Goal: Find specific page/section

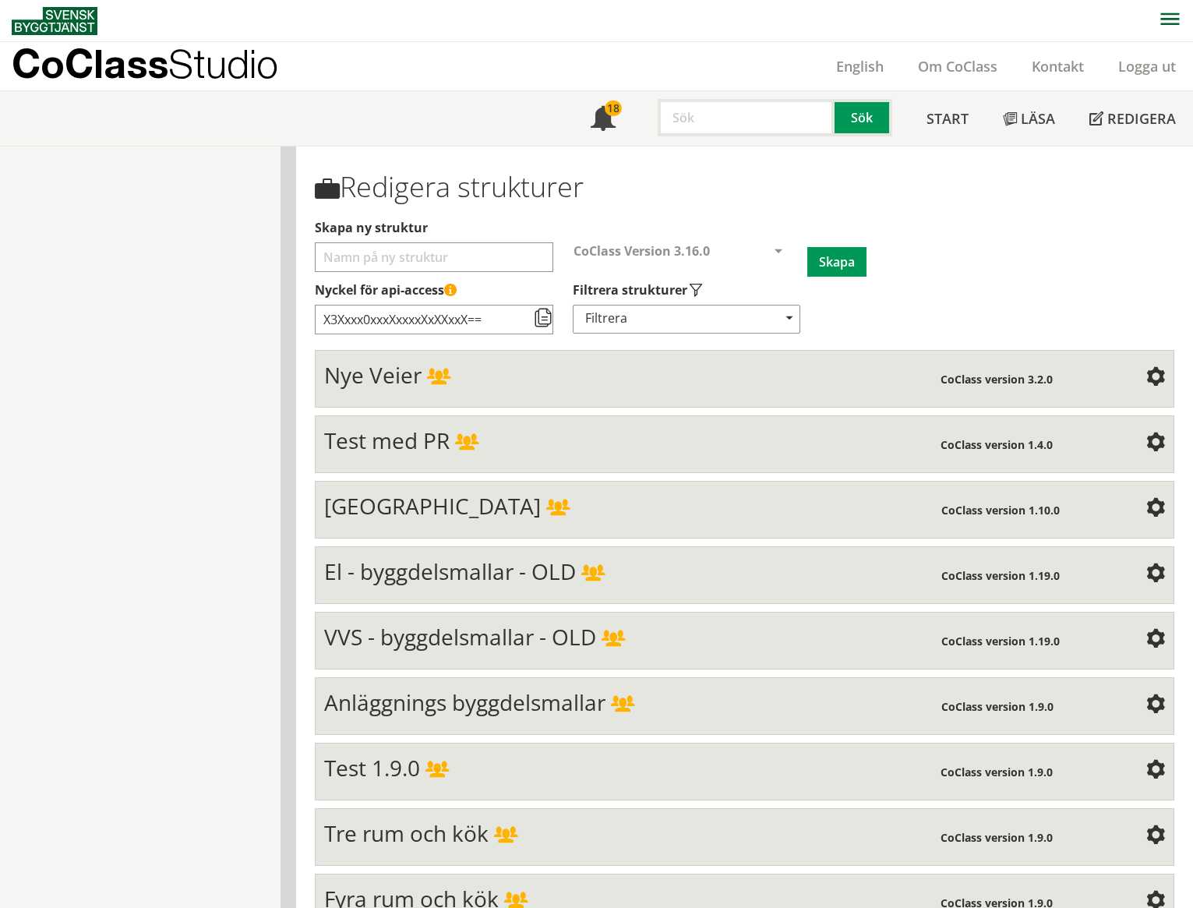
scroll to position [6575, 0]
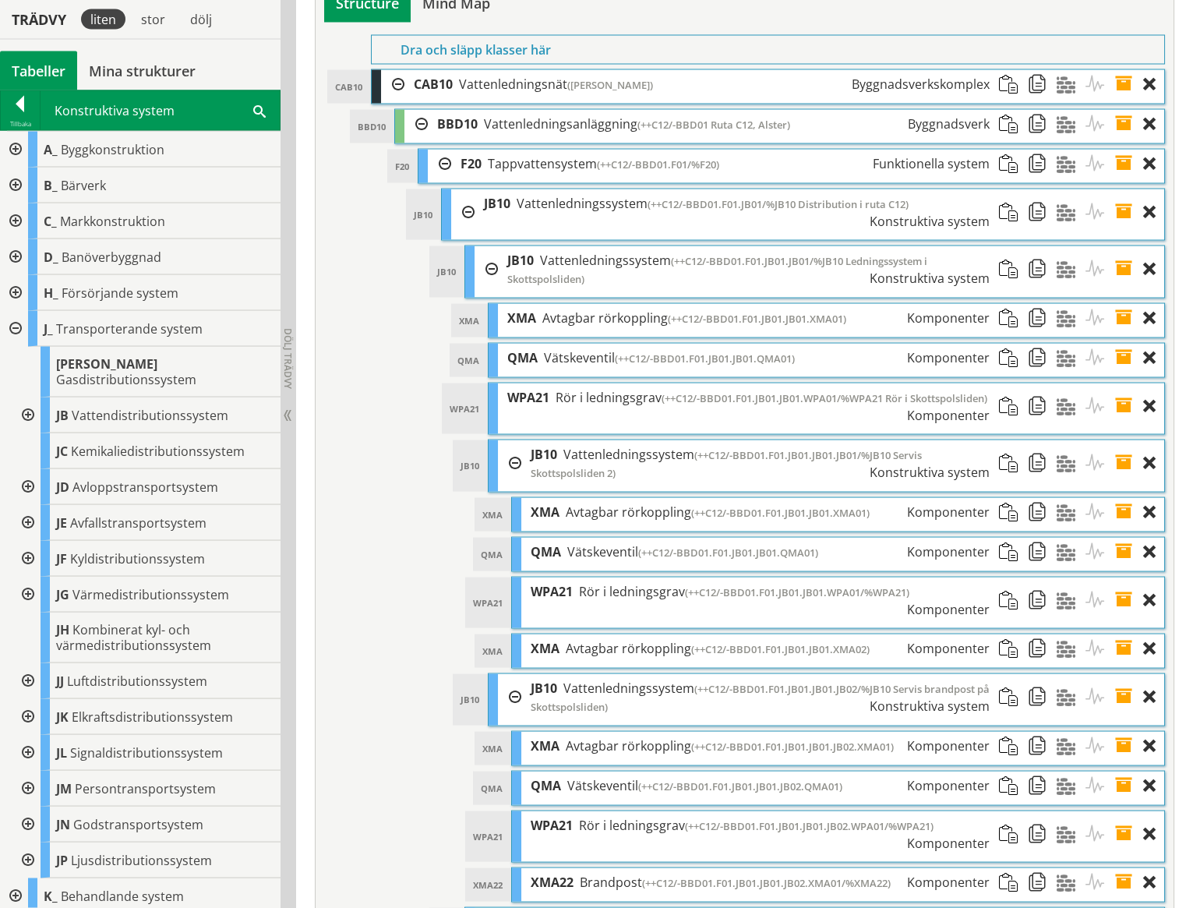
click at [29, 106] on div at bounding box center [20, 107] width 39 height 22
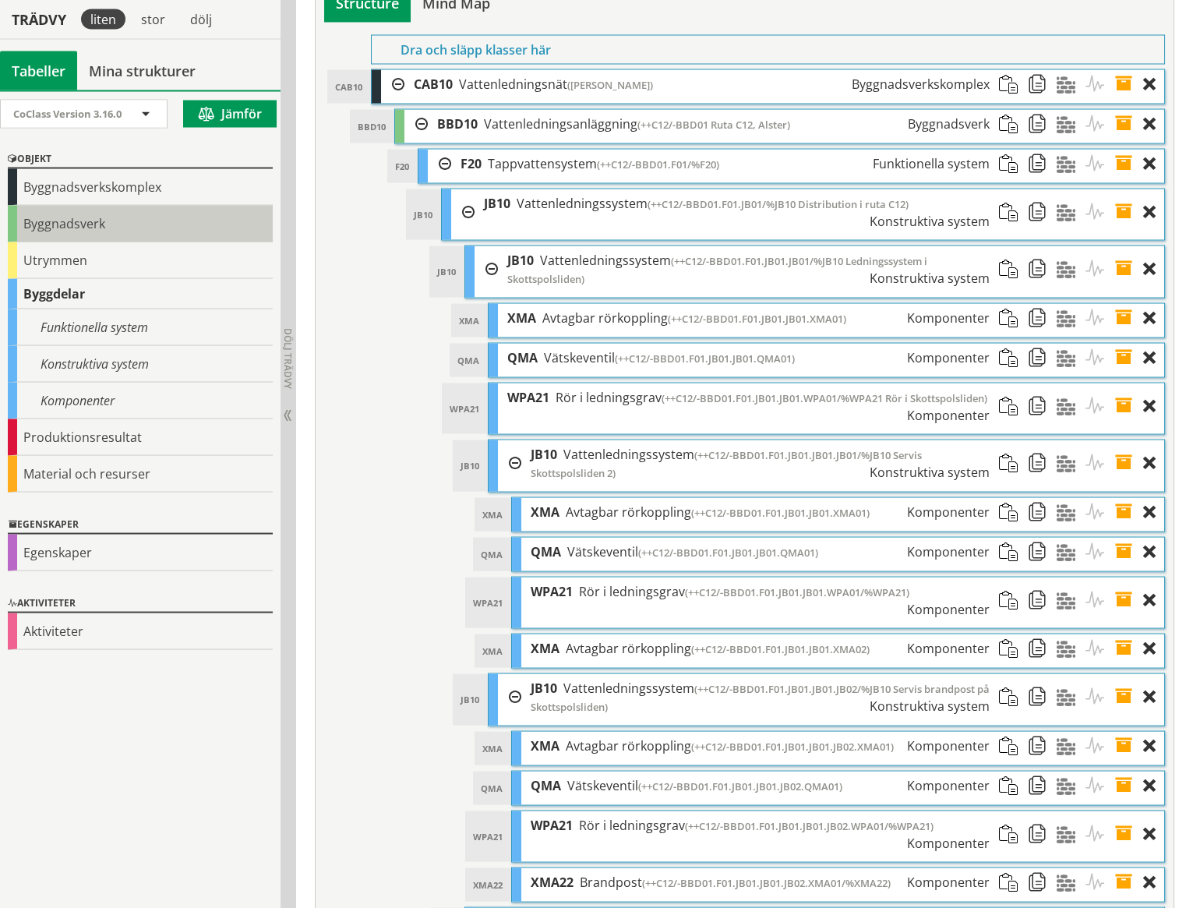
click at [63, 226] on div "Byggnadsverk" at bounding box center [140, 224] width 265 height 37
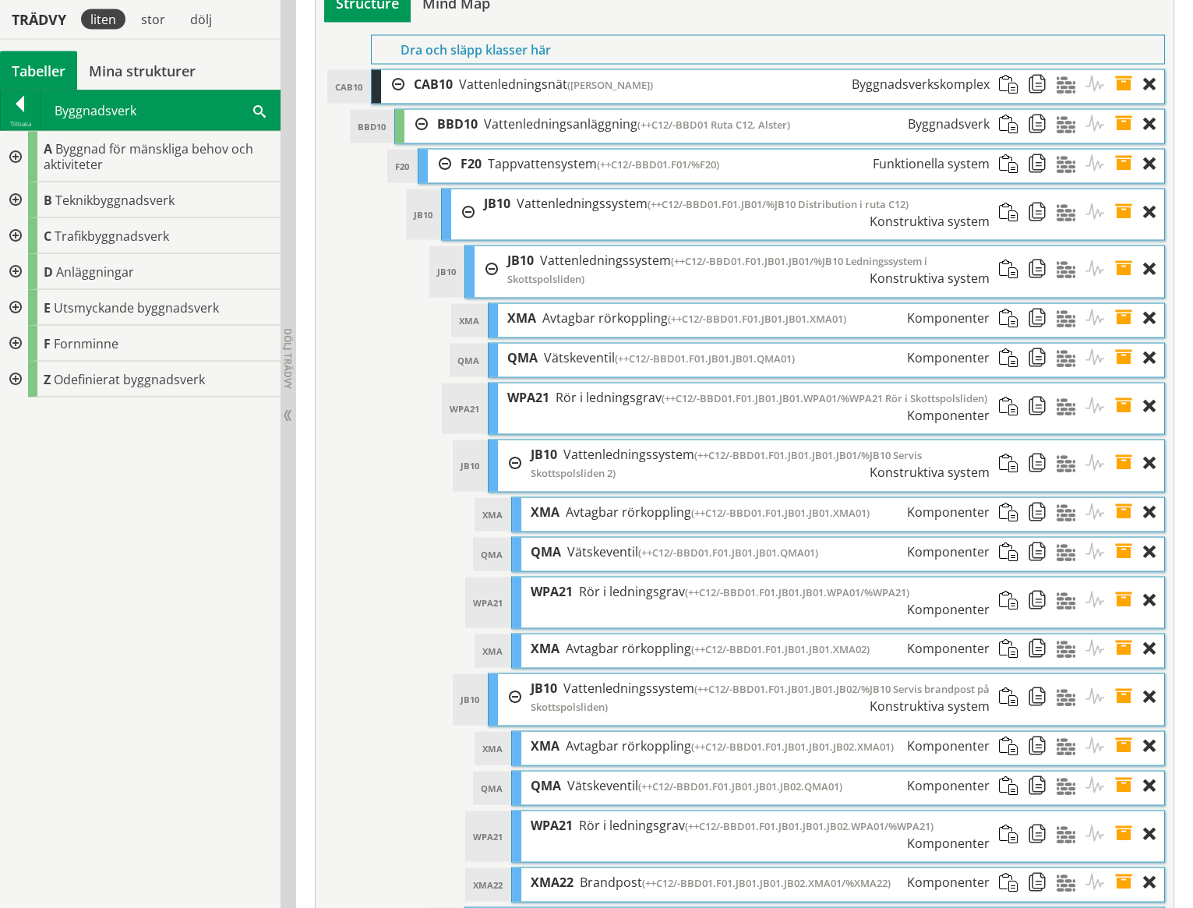
click at [17, 196] on div at bounding box center [14, 200] width 28 height 36
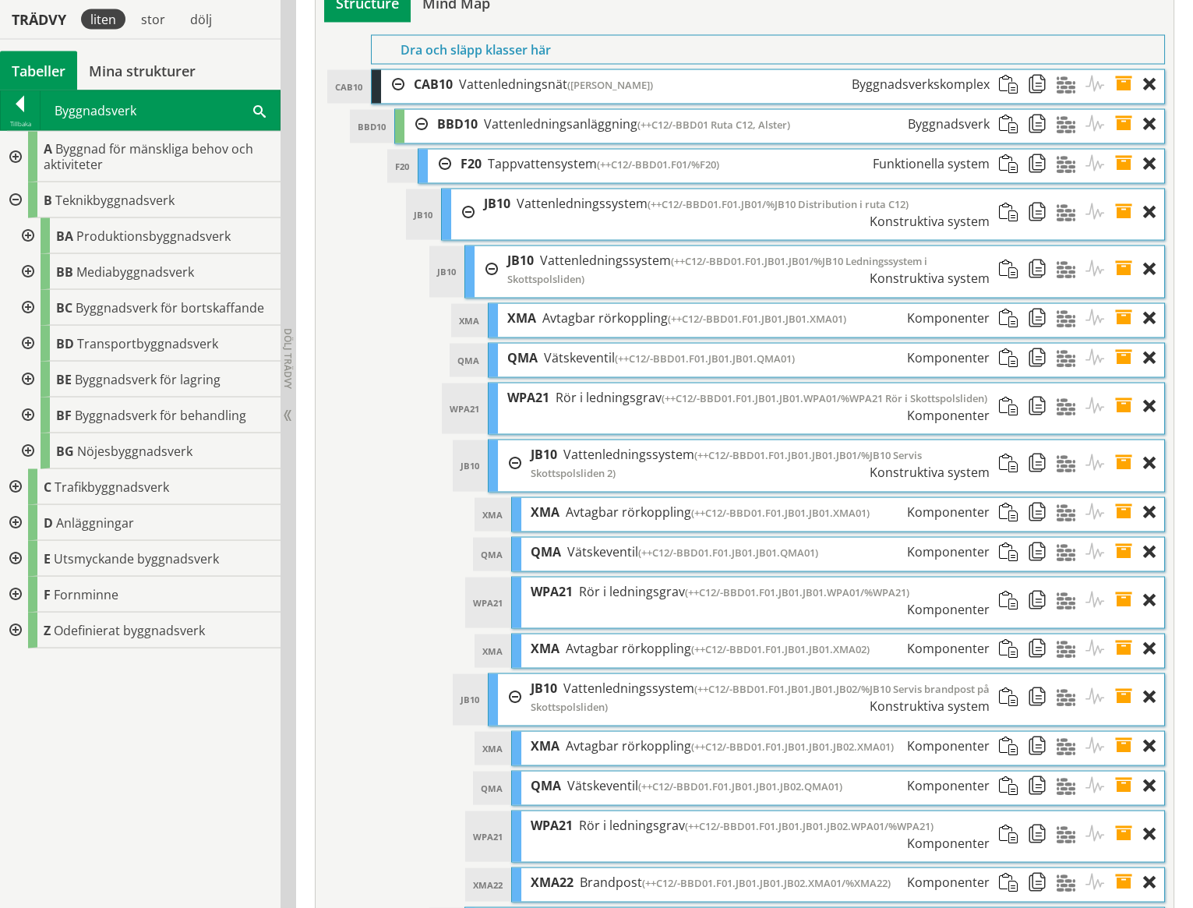
click at [30, 273] on div at bounding box center [26, 272] width 28 height 36
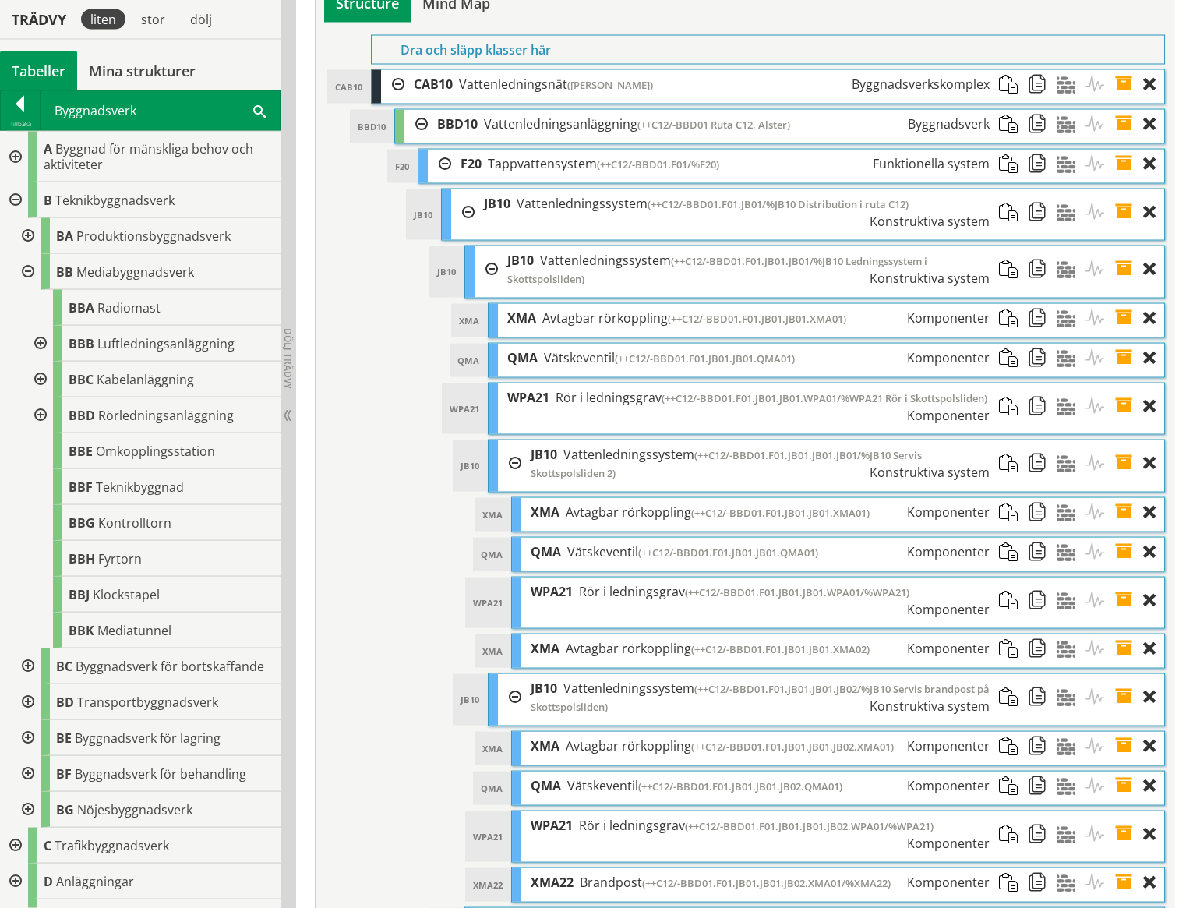
click at [41, 417] on div at bounding box center [39, 415] width 28 height 36
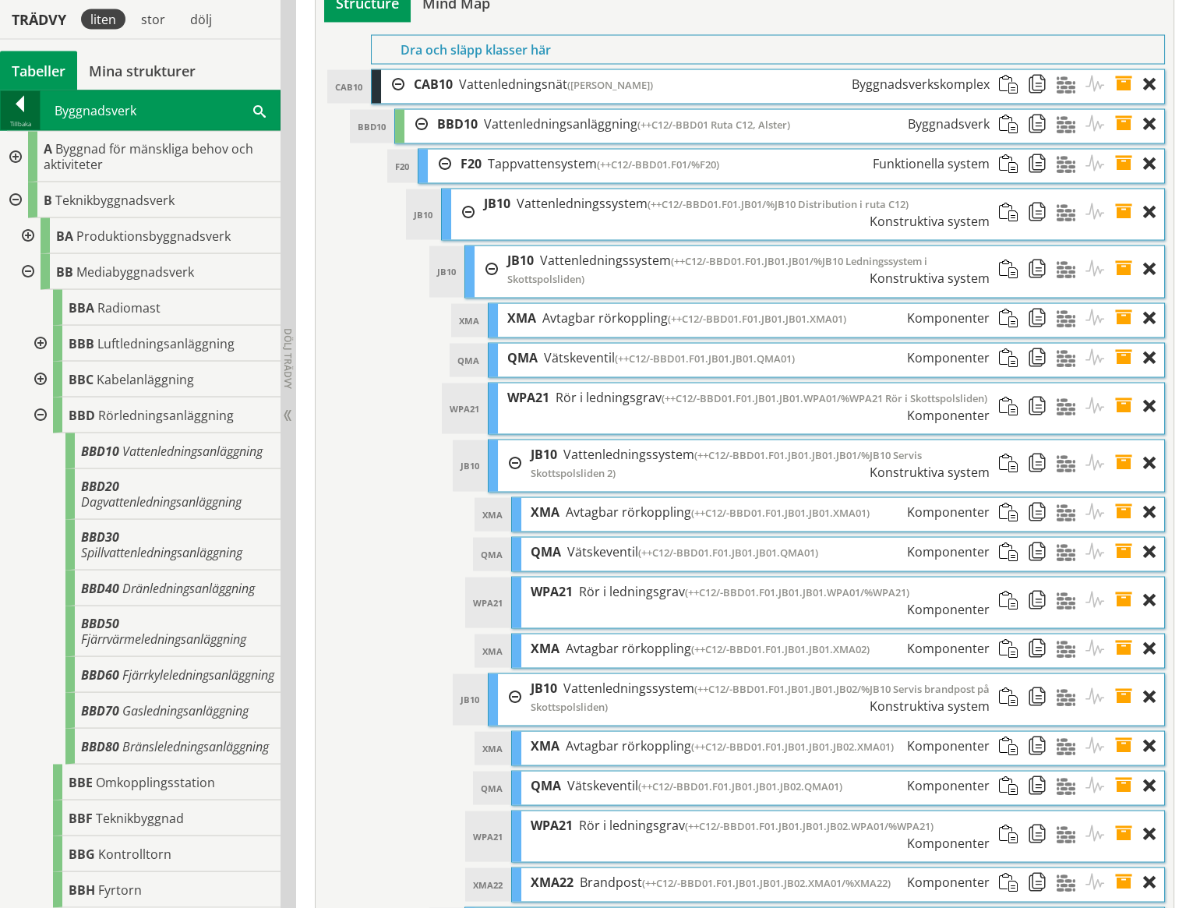
click at [28, 106] on div at bounding box center [20, 107] width 39 height 22
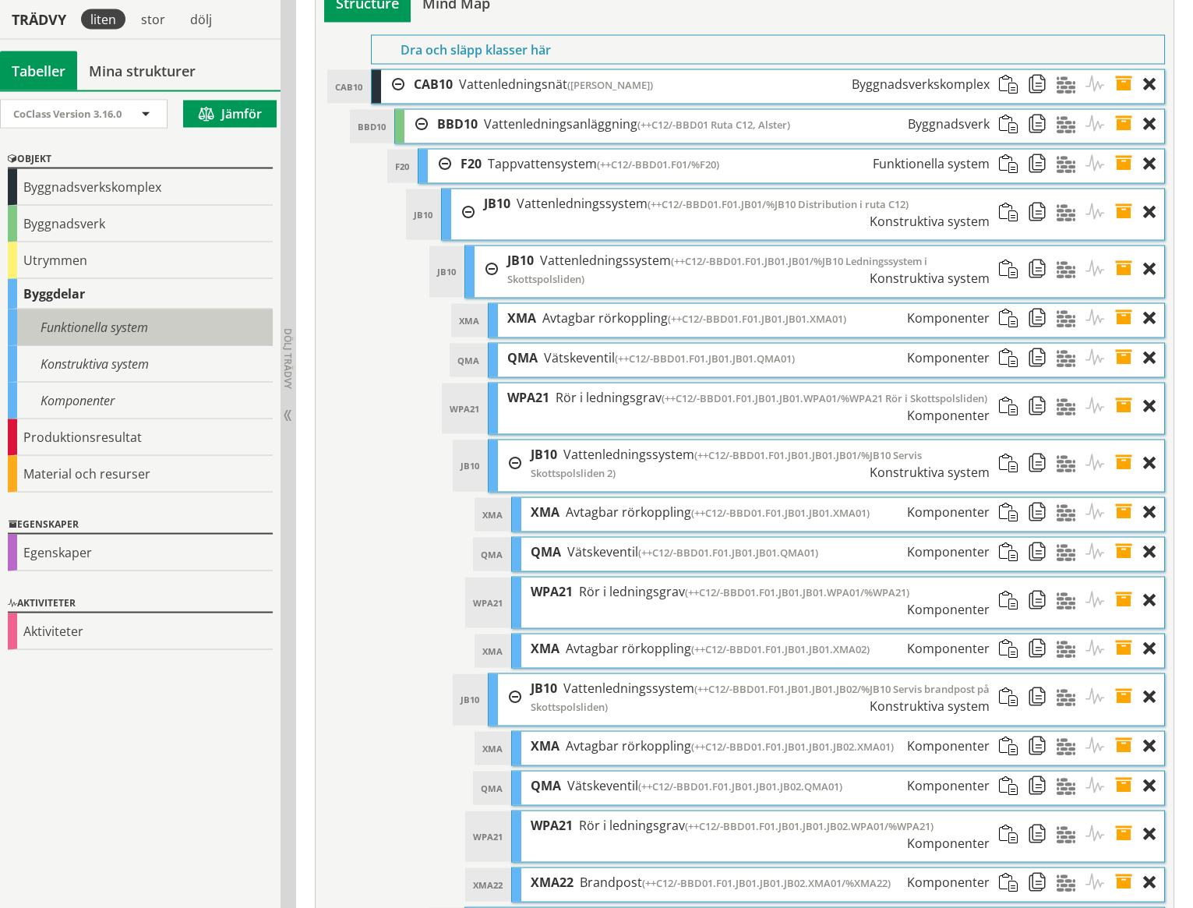
click at [63, 331] on div "Funktionella system" at bounding box center [140, 327] width 265 height 37
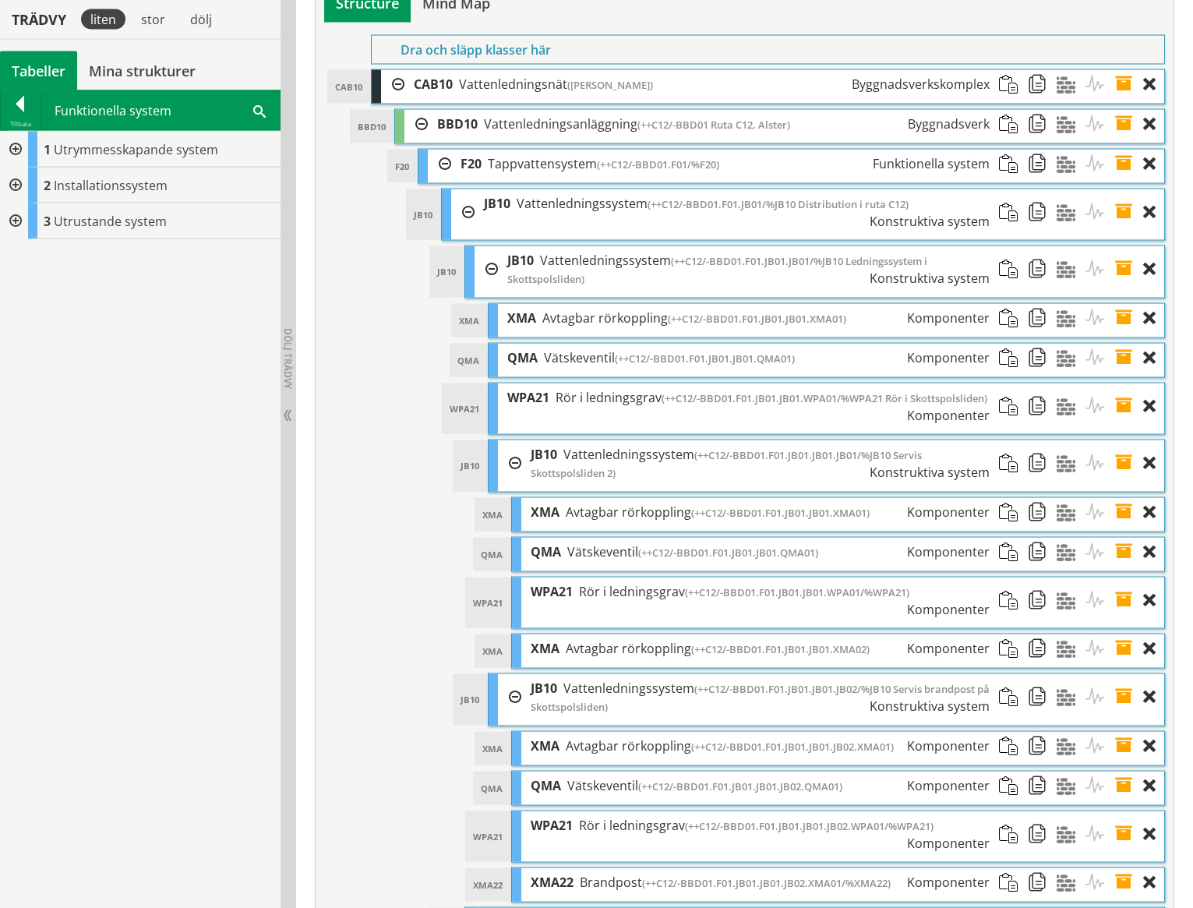
click at [13, 182] on div at bounding box center [14, 186] width 28 height 36
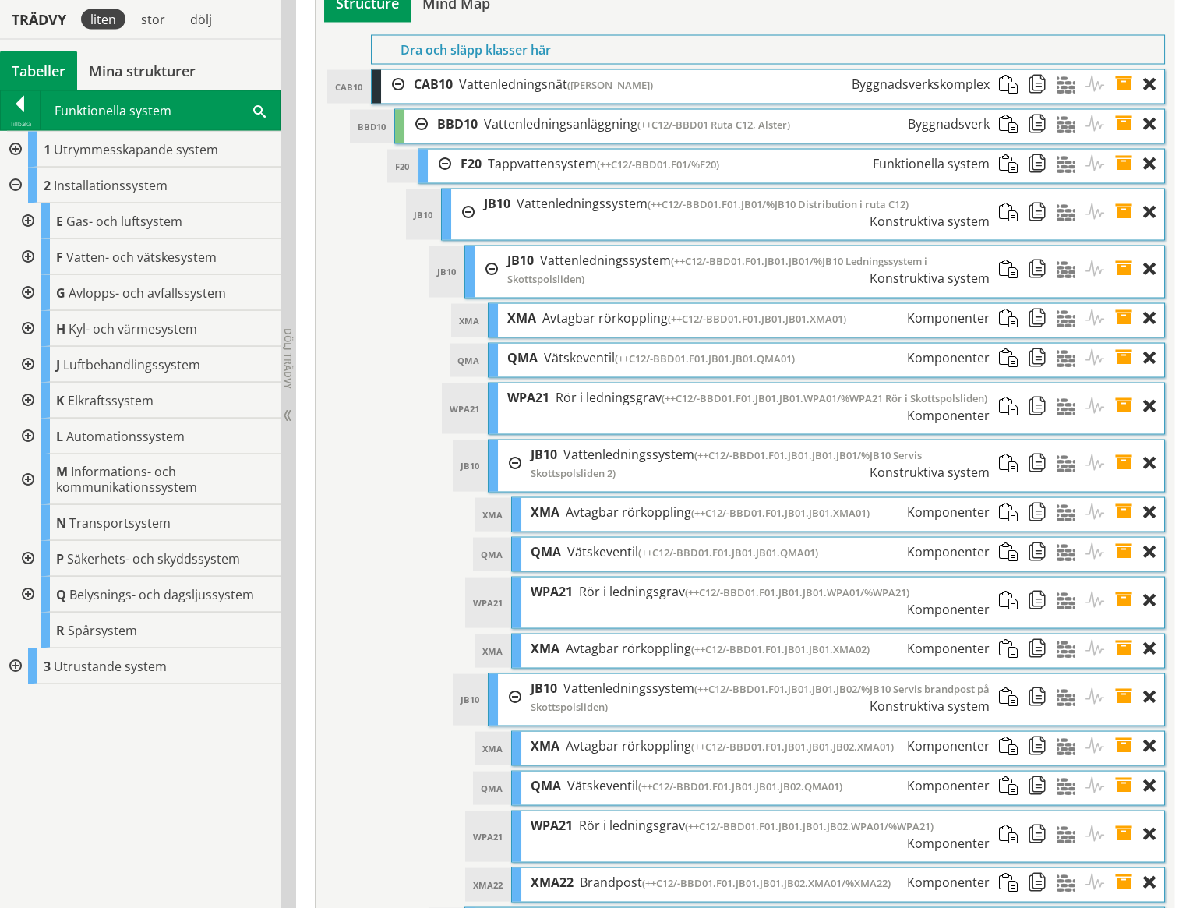
click at [29, 291] on div at bounding box center [26, 293] width 28 height 36
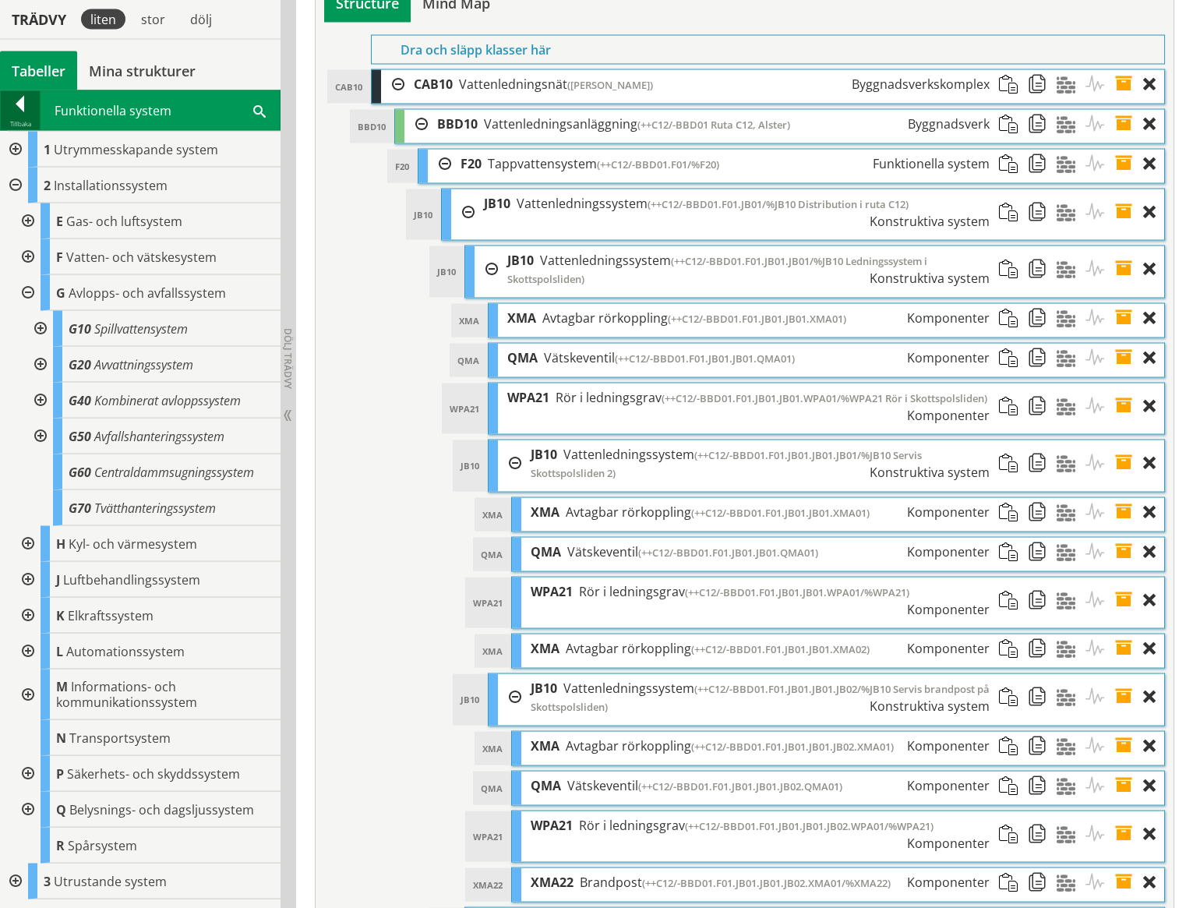
click at [26, 108] on div at bounding box center [20, 107] width 39 height 22
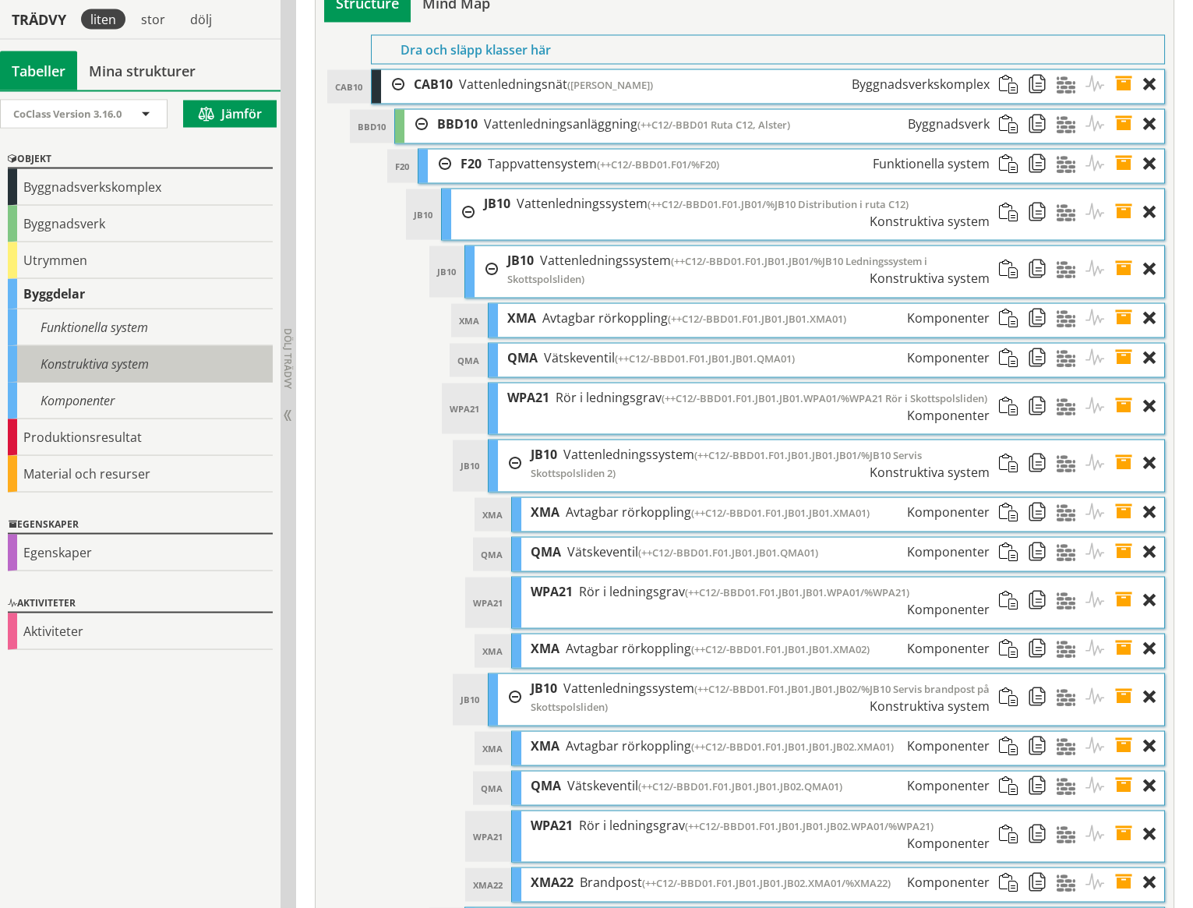
click at [82, 366] on div "Konstruktiva system" at bounding box center [140, 364] width 265 height 37
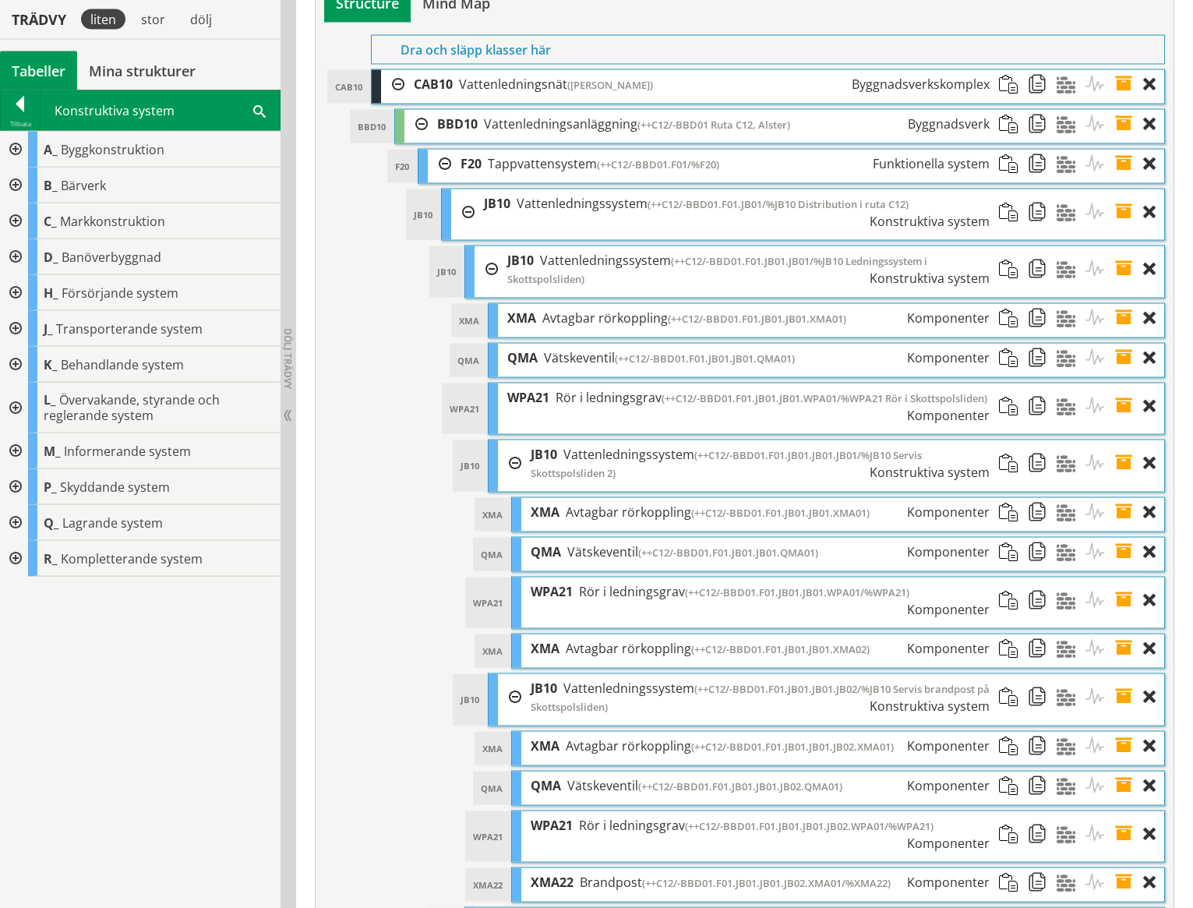
click at [16, 324] on div at bounding box center [14, 329] width 28 height 36
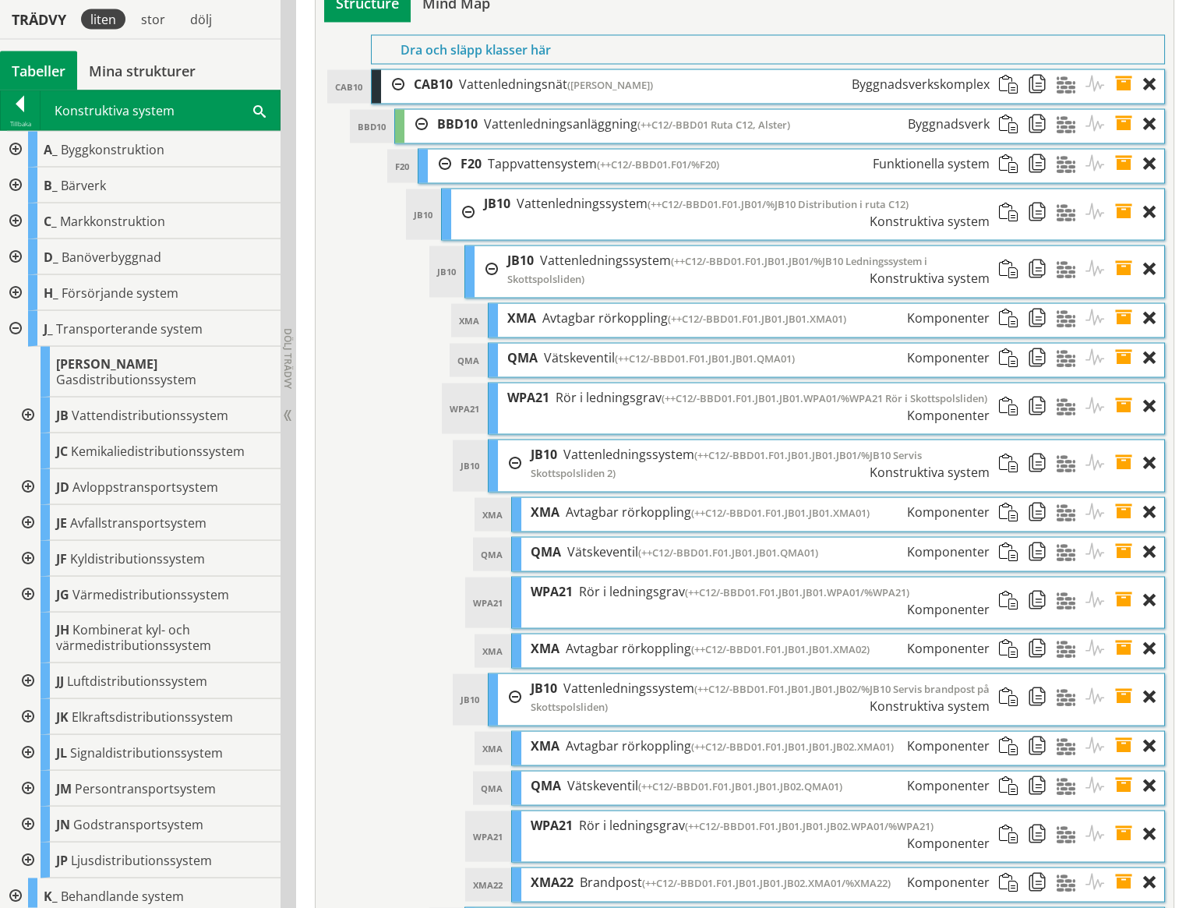
click at [26, 469] on div at bounding box center [26, 487] width 28 height 36
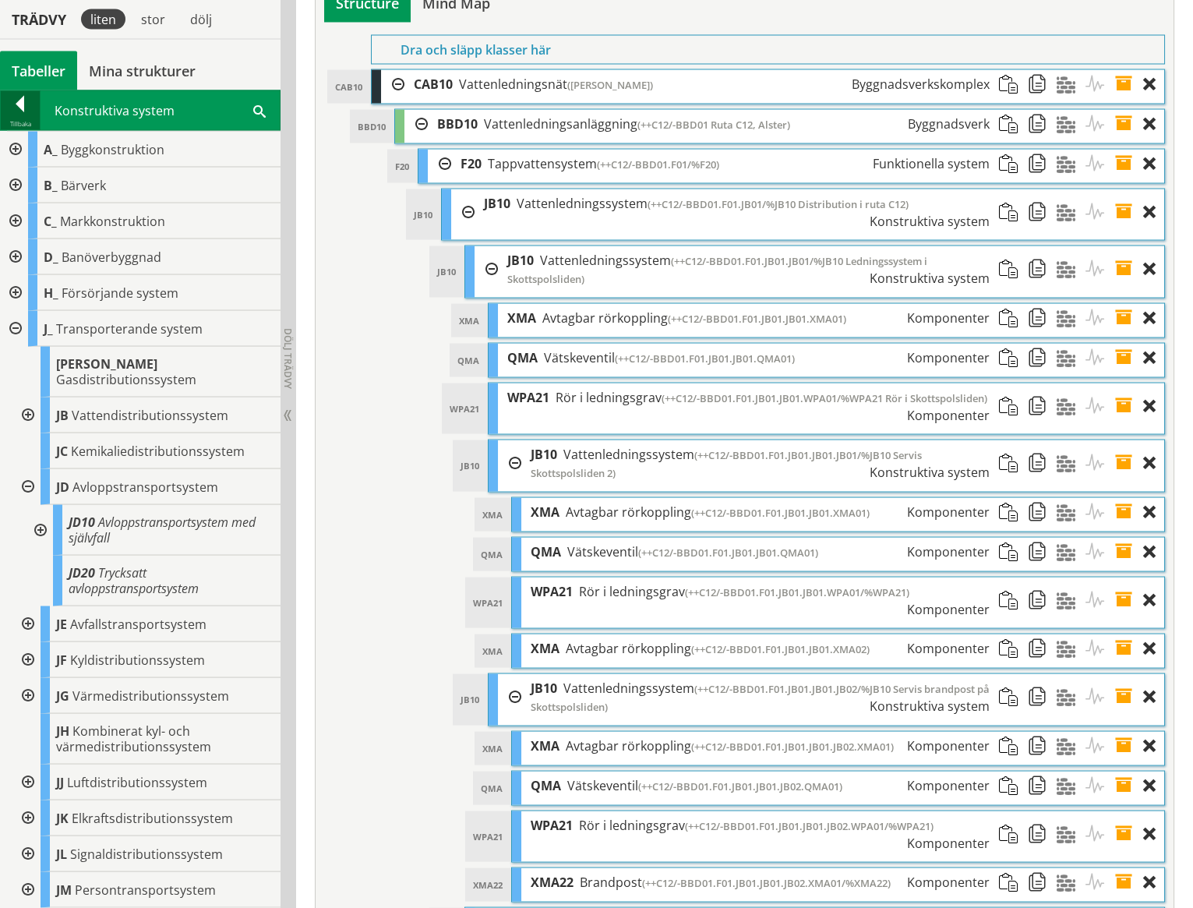
click at [19, 105] on div at bounding box center [20, 107] width 39 height 22
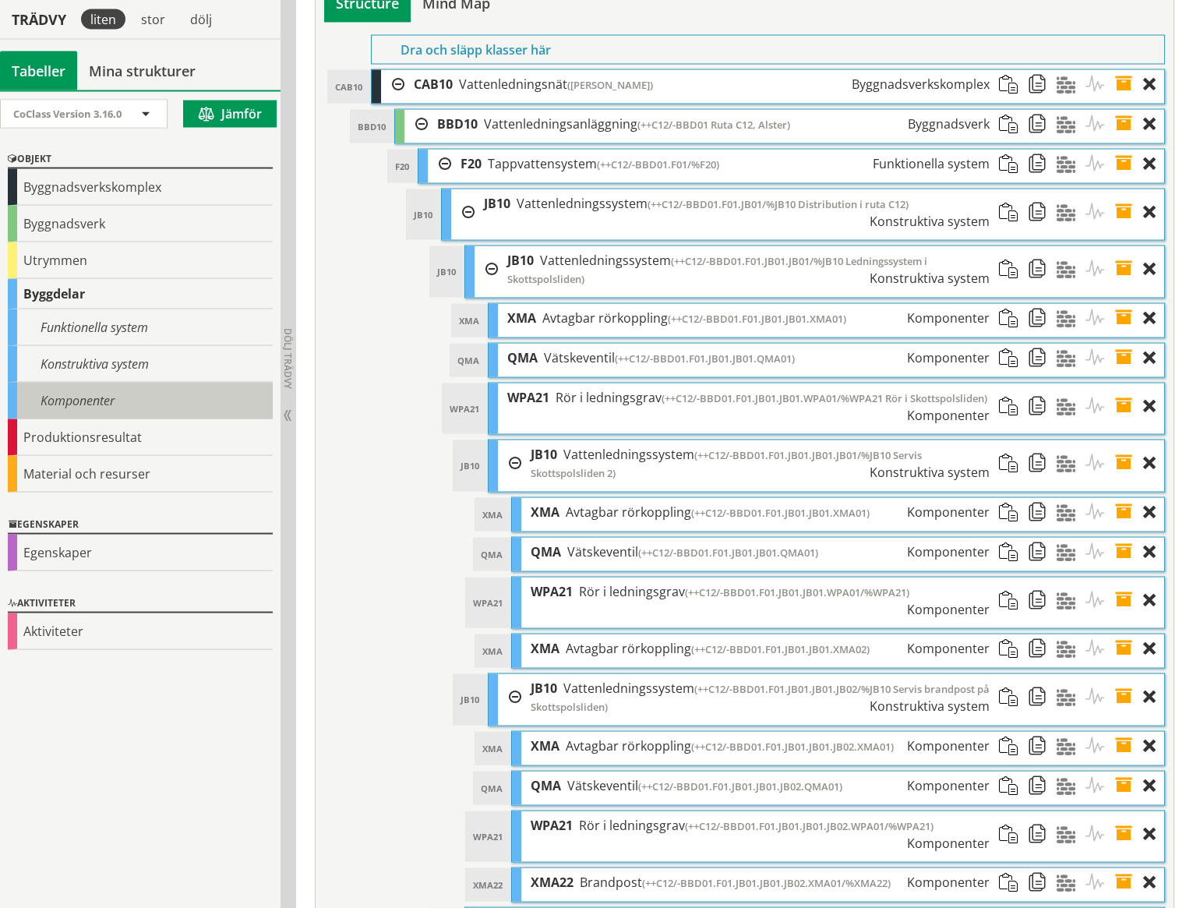
click at [61, 393] on div "Komponenter" at bounding box center [140, 401] width 265 height 37
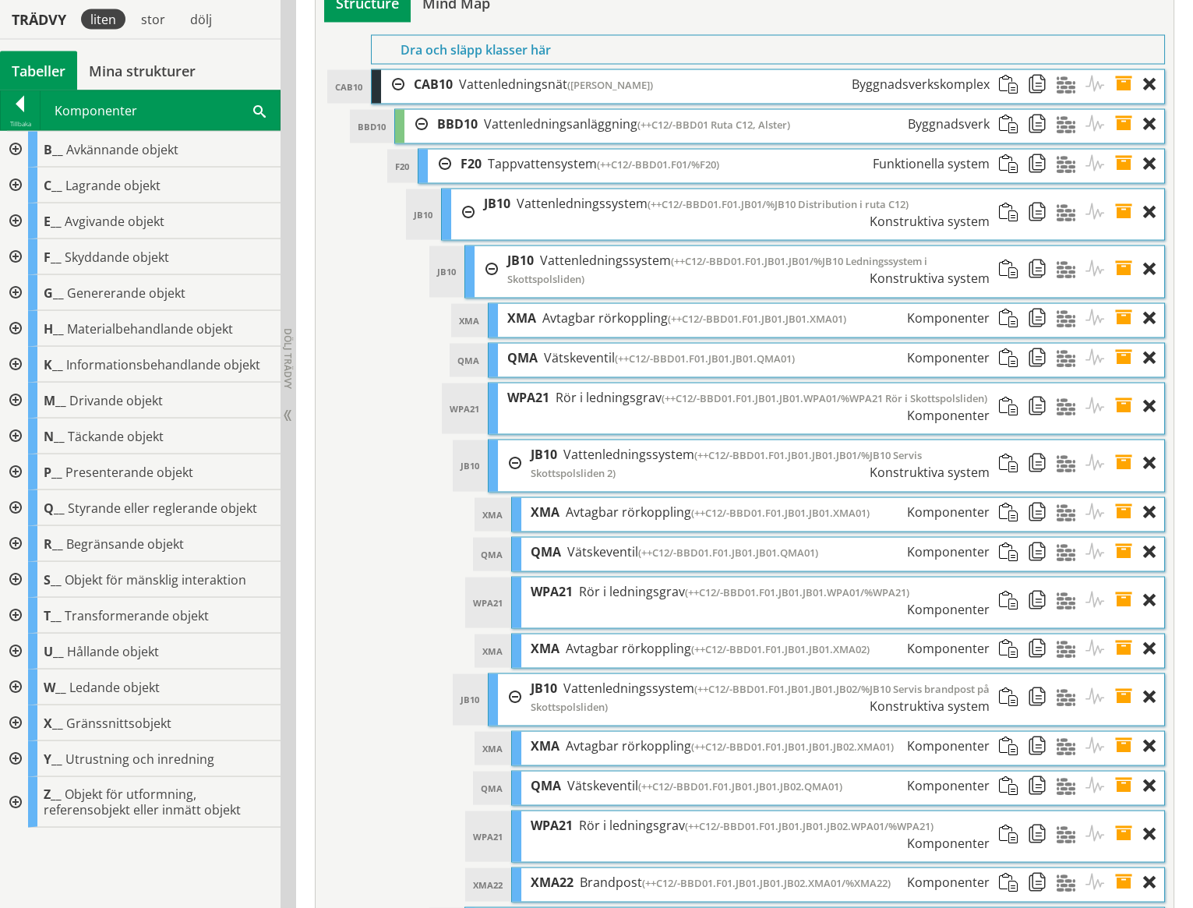
click at [259, 110] on span at bounding box center [259, 110] width 12 height 16
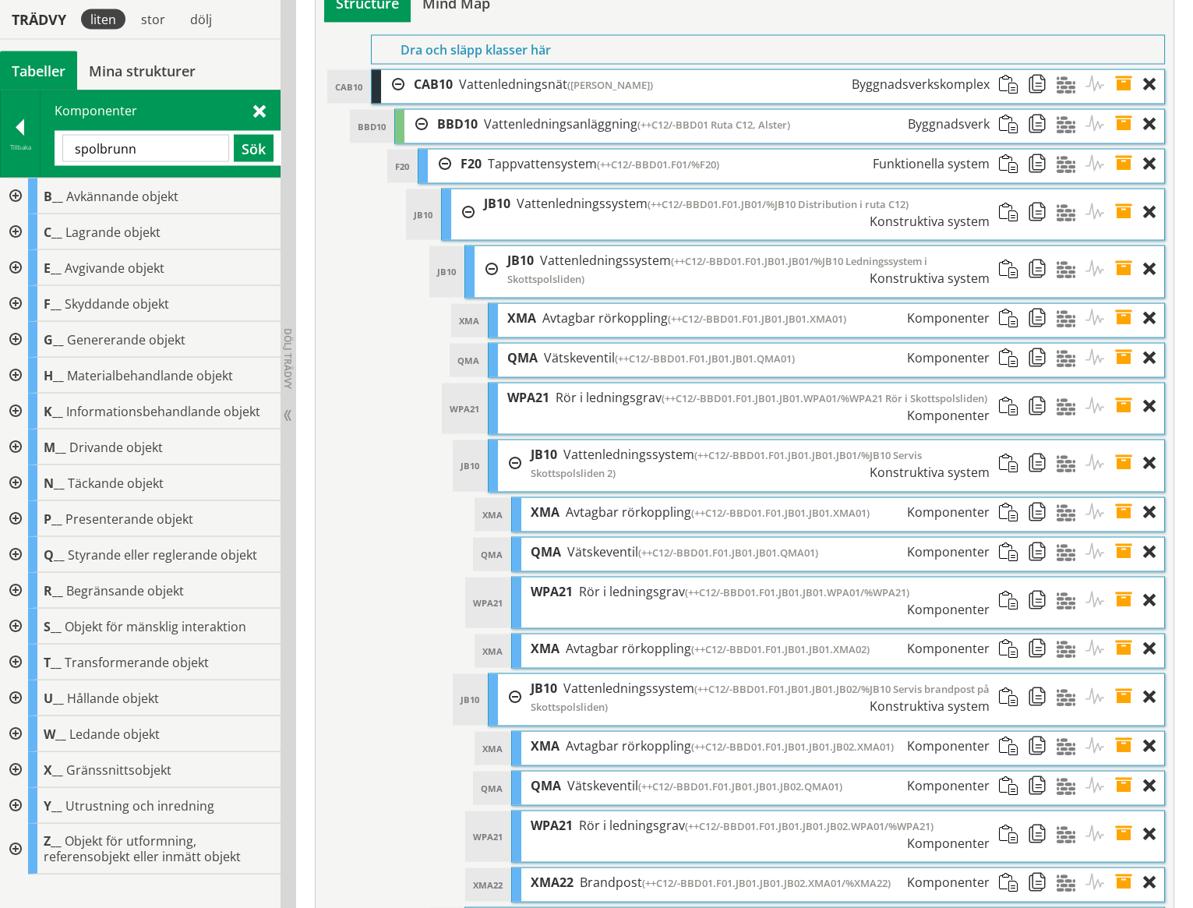
type input "spolbrunn"
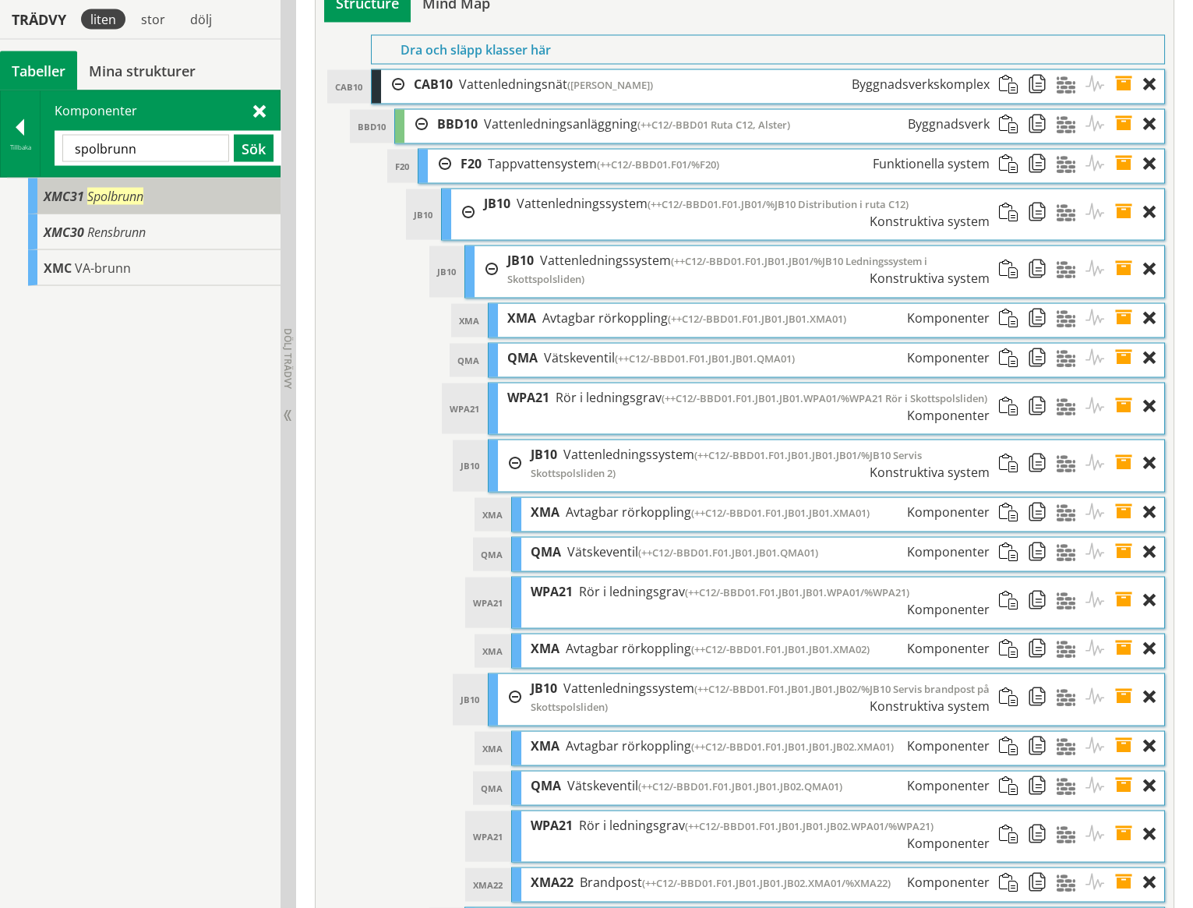
click at [66, 194] on span "XMC31" at bounding box center [64, 196] width 41 height 17
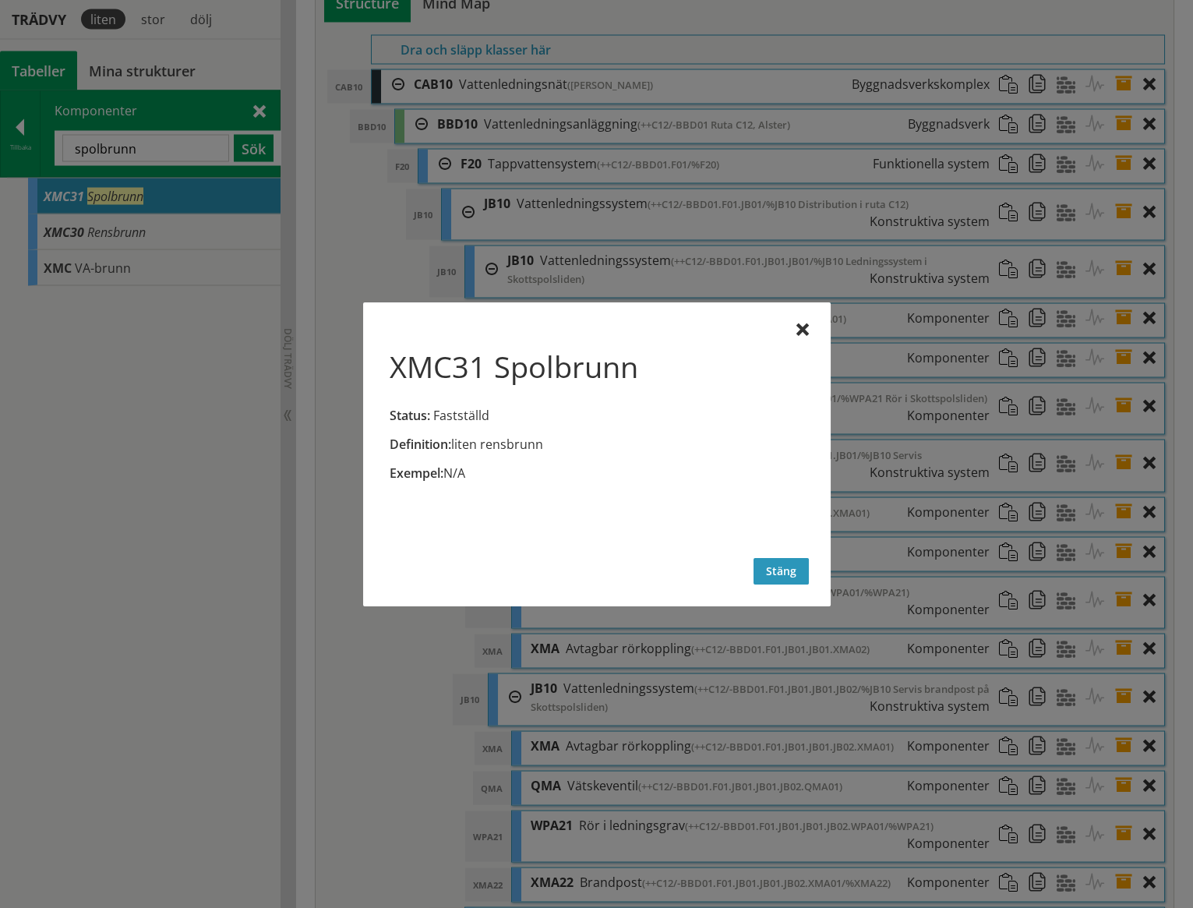
click at [792, 577] on button "Stäng" at bounding box center [780, 571] width 55 height 26
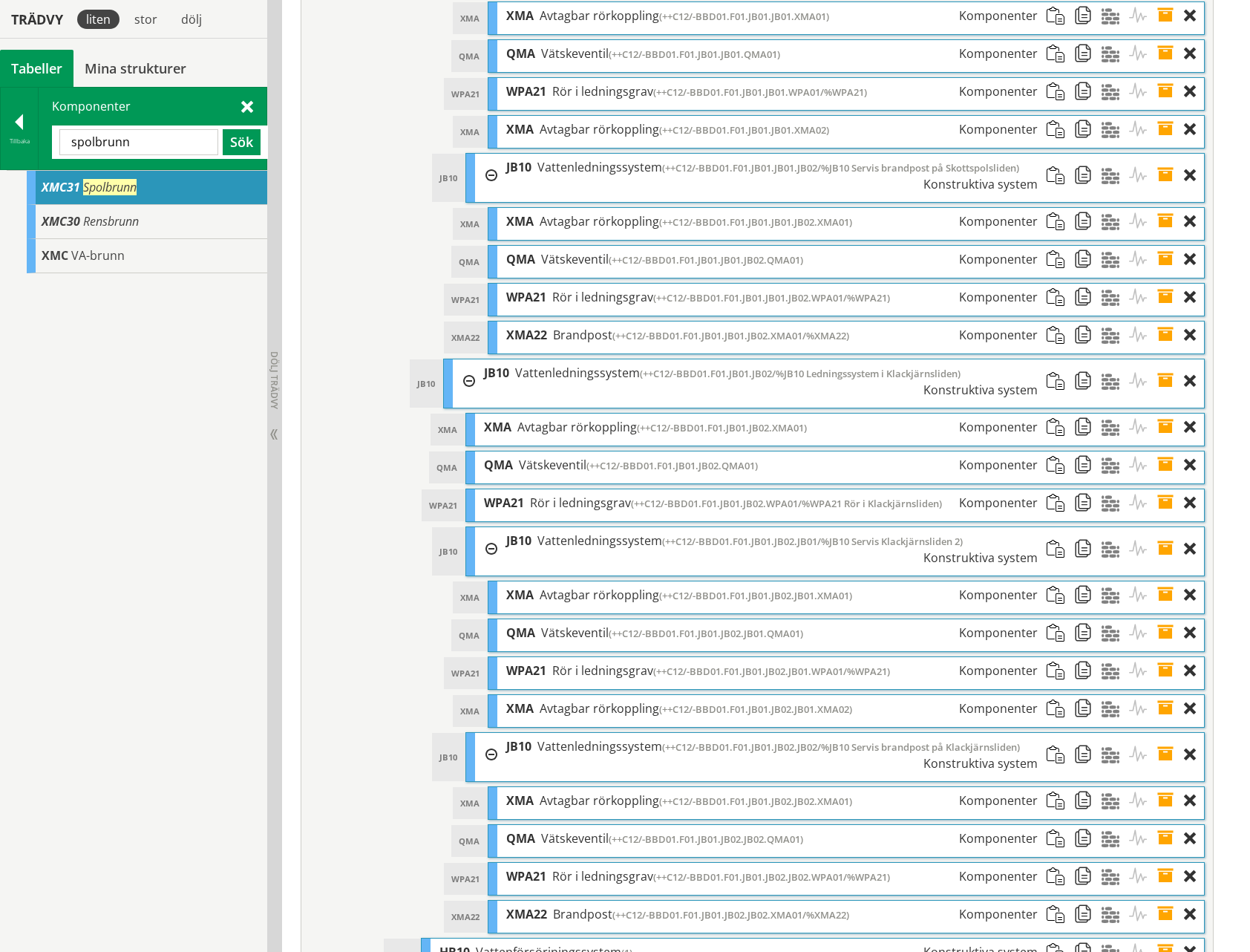
scroll to position [6736, 0]
